Goal: Navigation & Orientation: Find specific page/section

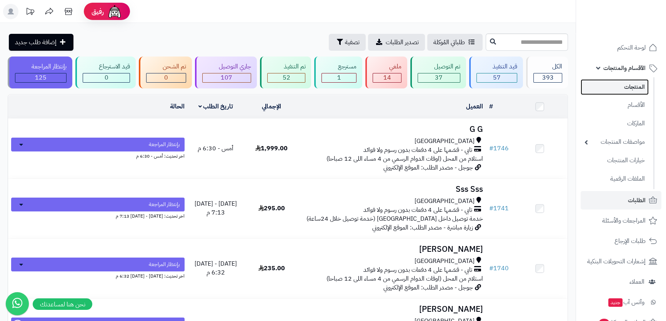
click at [623, 89] on link "المنتجات" at bounding box center [614, 87] width 68 height 16
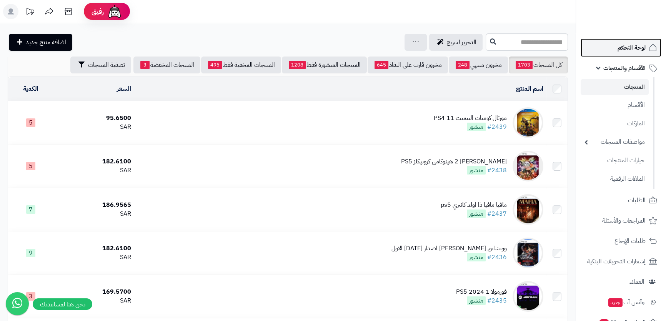
click at [613, 47] on link "لوحة التحكم" at bounding box center [620, 47] width 81 height 18
